Goal: Complete application form: Complete application form

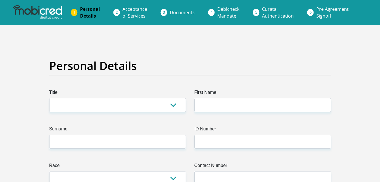
click at [214, 15] on link "Debicheck Mandate" at bounding box center [228, 12] width 31 height 18
click at [165, 15] on li "Documents" at bounding box center [189, 12] width 48 height 11
click at [178, 12] on span "Documents" at bounding box center [182, 12] width 25 height 6
click at [130, 11] on span "Acceptance of Services" at bounding box center [134, 12] width 25 height 13
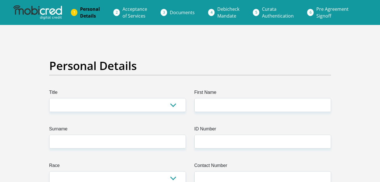
click at [35, 10] on img at bounding box center [37, 12] width 49 height 14
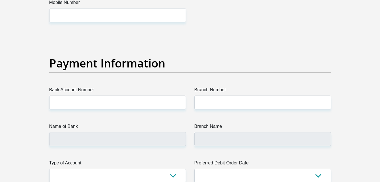
scroll to position [1338, 0]
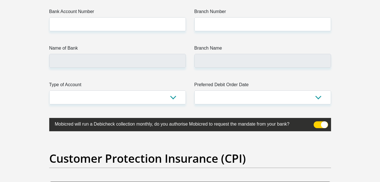
drag, startPoint x: 384, startPoint y: 122, endPoint x: 374, endPoint y: 146, distance: 26.4
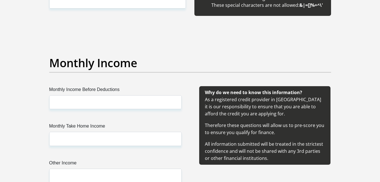
scroll to position [0, 0]
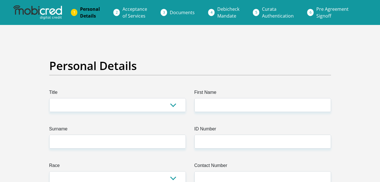
click at [136, 12] on link "Acceptance of Services" at bounding box center [135, 12] width 34 height 18
click at [186, 15] on span "Documents" at bounding box center [182, 12] width 25 height 6
click at [90, 14] on span "Personal Details" at bounding box center [90, 12] width 20 height 13
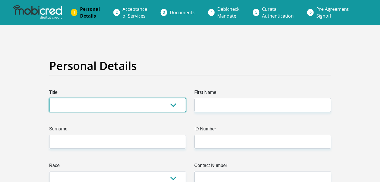
click at [169, 103] on select "Mr Ms Mrs Dr [PERSON_NAME]" at bounding box center [117, 105] width 137 height 14
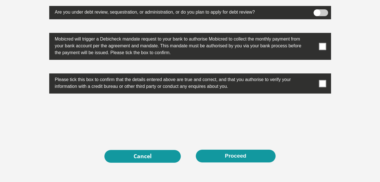
scroll to position [1848, 0]
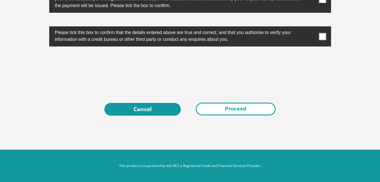
click at [244, 112] on button "Proceed" at bounding box center [236, 108] width 80 height 13
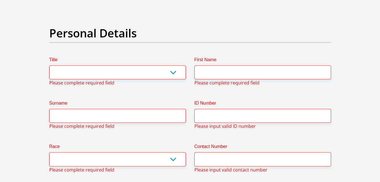
scroll to position [27, 0]
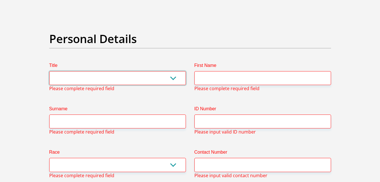
click at [177, 75] on select "Mr Ms Mrs Dr [PERSON_NAME]" at bounding box center [117, 78] width 137 height 14
select select "Mr"
click at [49, 71] on select "Mr Ms Mrs Dr [PERSON_NAME]" at bounding box center [117, 78] width 137 height 14
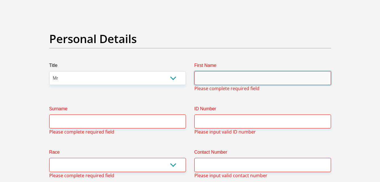
click at [203, 79] on input "First Name" at bounding box center [262, 78] width 137 height 14
type input "Kgaugelo"
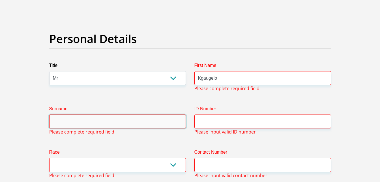
type input "Tselapedi"
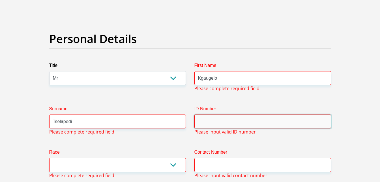
type input "[GEOGRAPHIC_DATA]"
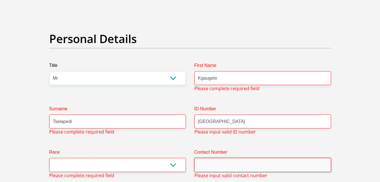
type input "0606093282"
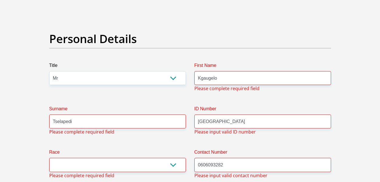
select select "ZAF"
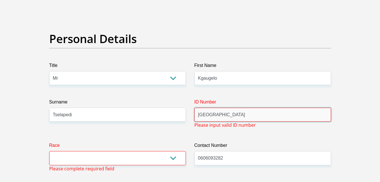
drag, startPoint x: 238, startPoint y: 115, endPoint x: 191, endPoint y: 115, distance: 47.0
click at [191, 115] on div "ID Number [GEOGRAPHIC_DATA] Please input valid ID number" at bounding box center [262, 113] width 145 height 30
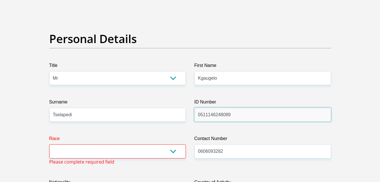
type input "0511146248089"
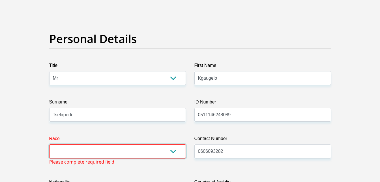
drag, startPoint x: 186, startPoint y: 153, endPoint x: 173, endPoint y: 153, distance: 12.2
click at [173, 153] on select "Black Coloured Indian White Other" at bounding box center [117, 151] width 137 height 14
select select "1"
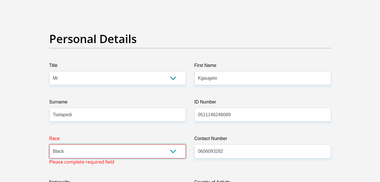
click at [49, 144] on select "Black Coloured Indian White Other" at bounding box center [117, 151] width 137 height 14
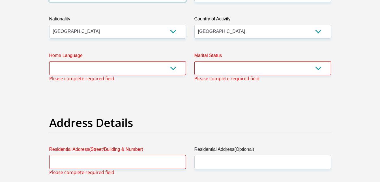
scroll to position [187, 0]
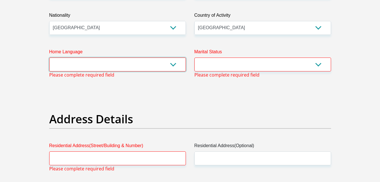
click at [177, 65] on select "Afrikaans English Sepedi South Ndebele Southern Sotho Swati Tsonga Tswana Venda…" at bounding box center [117, 64] width 137 height 14
select select "nso"
click at [49, 57] on select "Afrikaans English Sepedi South Ndebele Southern Sotho Swati Tsonga Tswana Venda…" at bounding box center [117, 64] width 137 height 14
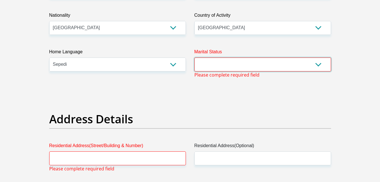
click at [297, 70] on select "Married ANC Single Divorced Widowed Married COP or Customary Law" at bounding box center [262, 64] width 137 height 14
select select "2"
click at [194, 57] on select "Married ANC Single Divorced Widowed Married COP or Customary Law" at bounding box center [262, 64] width 137 height 14
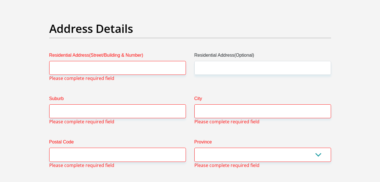
scroll to position [277, 0]
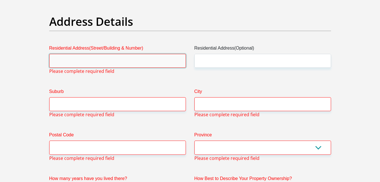
click at [162, 59] on input "Residential Address(Street/Building & Number)" at bounding box center [117, 61] width 137 height 14
type input "1601 [PERSON_NAME] Tembisa"
type input "Ekurhuleni"
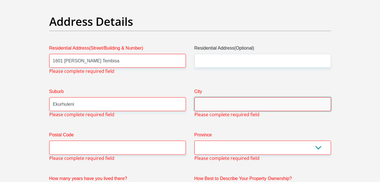
type input "Ekurhuleni"
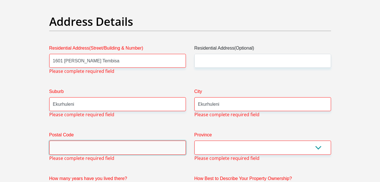
type input "1632"
type input "[EMAIL_ADDRESS][DOMAIN_NAME]"
type input "16011632"
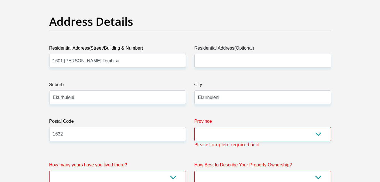
type input "[EMAIL_ADDRESS][DOMAIN_NAME]"
click at [319, 134] on select "Eastern Cape Free State [GEOGRAPHIC_DATA] [GEOGRAPHIC_DATA][DATE] [GEOGRAPHIC_D…" at bounding box center [262, 134] width 137 height 14
select select "Gauteng"
click at [194, 127] on select "Eastern Cape Free State [GEOGRAPHIC_DATA] [GEOGRAPHIC_DATA][DATE] [GEOGRAPHIC_D…" at bounding box center [262, 134] width 137 height 14
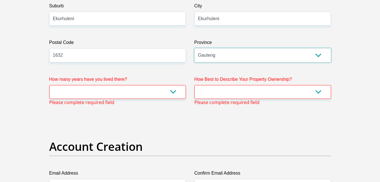
scroll to position [367, 0]
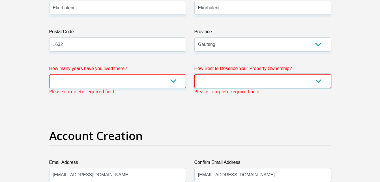
click at [309, 82] on select "Owned Rented Family Owned Company Dwelling" at bounding box center [262, 81] width 137 height 14
select select "parents"
click at [194, 74] on select "Owned Rented Family Owned Company Dwelling" at bounding box center [262, 81] width 137 height 14
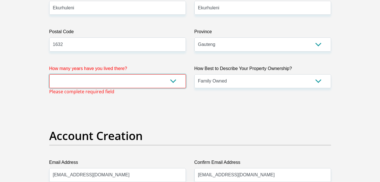
click at [175, 81] on select "less than 1 year 1-3 years 3-5 years 5+ years" at bounding box center [117, 81] width 137 height 14
select select "5"
click at [49, 74] on select "less than 1 year 1-3 years 3-5 years 5+ years" at bounding box center [117, 81] width 137 height 14
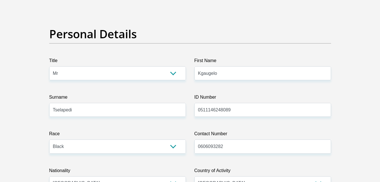
scroll to position [0, 0]
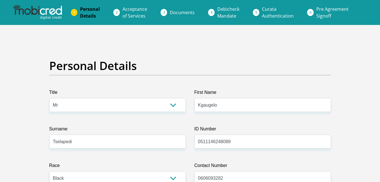
click at [131, 8] on span "Acceptance of Services" at bounding box center [134, 12] width 25 height 13
click at [189, 12] on span "Documents" at bounding box center [182, 12] width 25 height 6
click at [271, 12] on link "Curata Authentication" at bounding box center [277, 12] width 41 height 18
click at [326, 13] on span "Pre Agreement Signoff" at bounding box center [332, 12] width 32 height 13
